Goal: Task Accomplishment & Management: Use online tool/utility

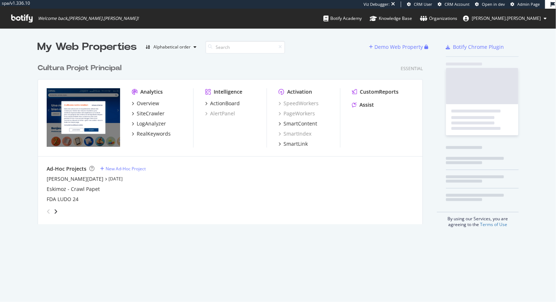
scroll to position [170, 391]
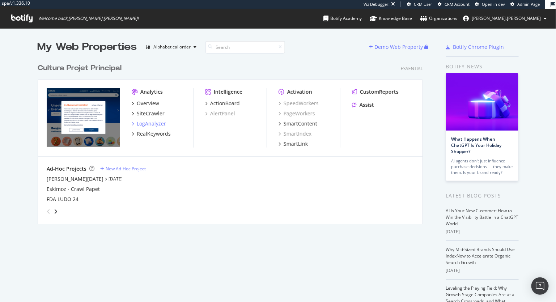
click at [153, 123] on div "LogAnalyzer" at bounding box center [151, 123] width 29 height 7
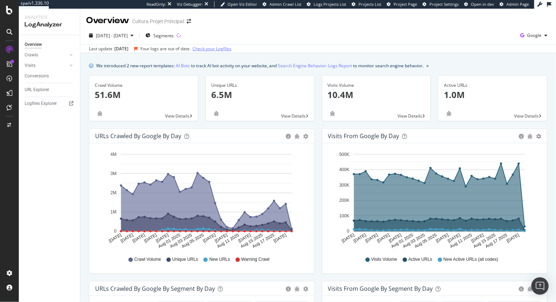
click at [228, 49] on link "Check your Logfiles" at bounding box center [211, 49] width 39 height 7
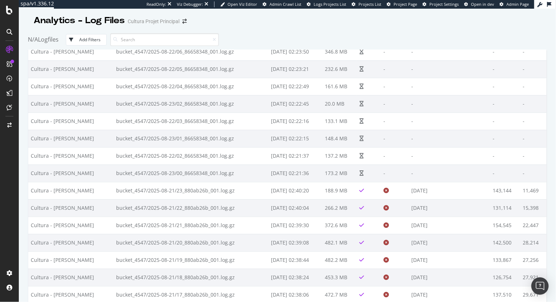
scroll to position [1260, 0]
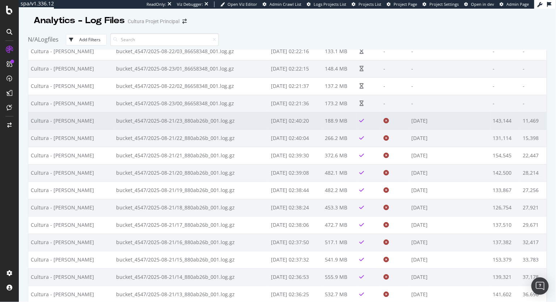
click at [383, 122] on icon at bounding box center [385, 120] width 5 height 5
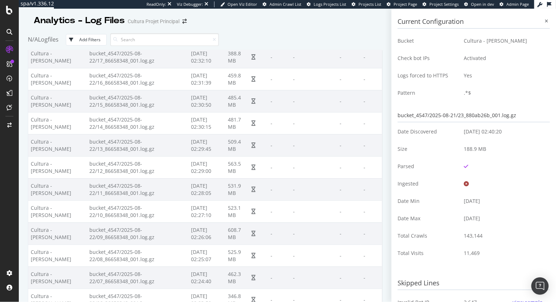
scroll to position [1583, 0]
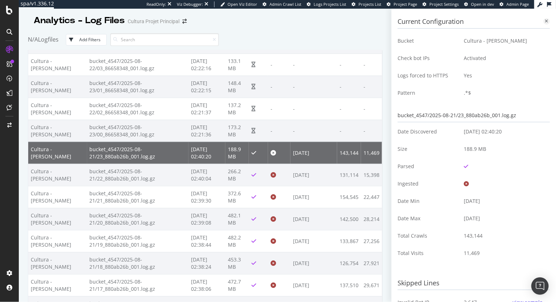
click at [547, 22] on icon at bounding box center [546, 21] width 3 height 4
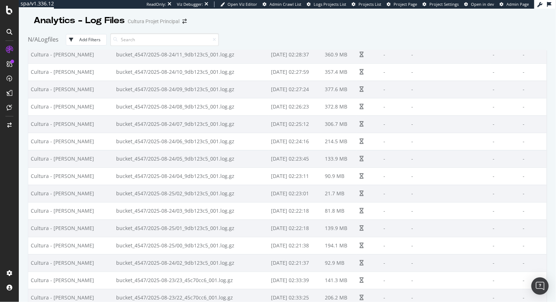
scroll to position [0, 0]
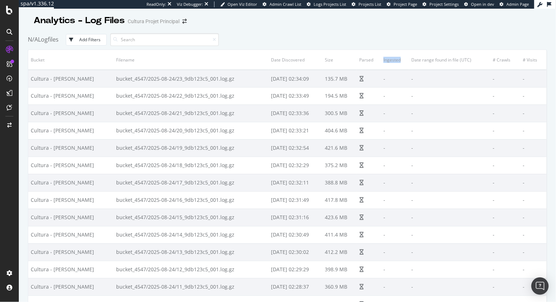
drag, startPoint x: 394, startPoint y: 59, endPoint x: 372, endPoint y: 59, distance: 21.7
click at [372, 59] on tr "Bucket Filename Date Discovered Size Parsed Ingested Date range found in file (…" at bounding box center [287, 60] width 518 height 20
copy tr "Ingested"
